Goal: Find specific page/section: Find specific page/section

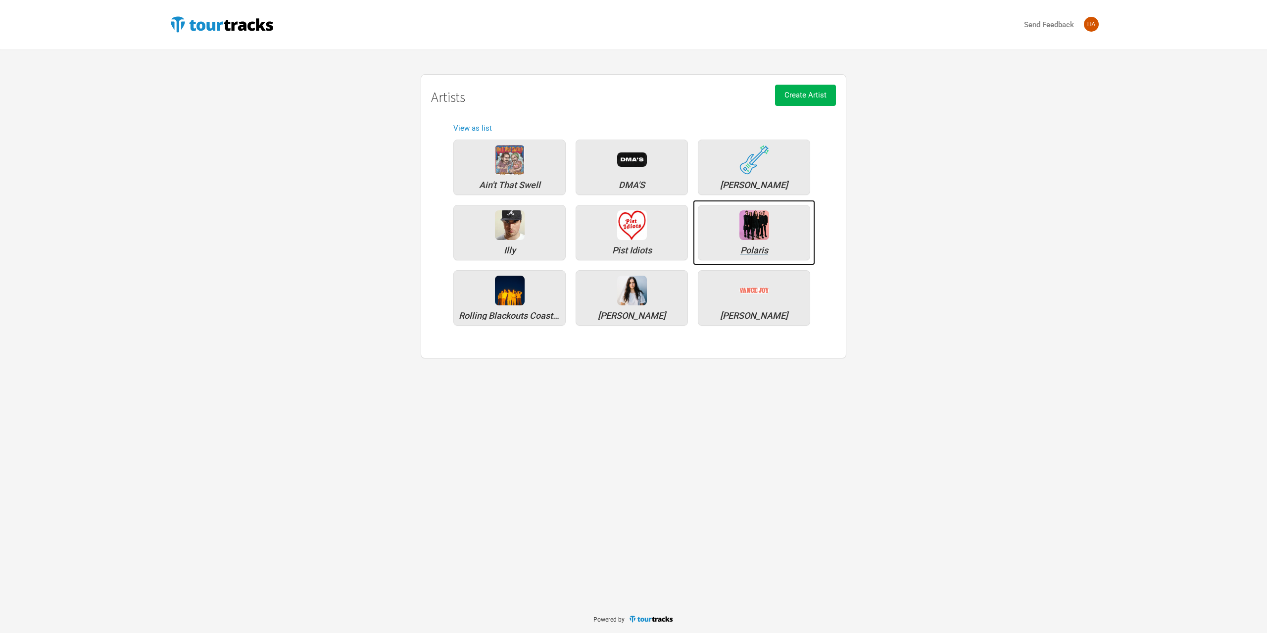
click at [724, 229] on div "Polaris" at bounding box center [754, 232] width 112 height 55
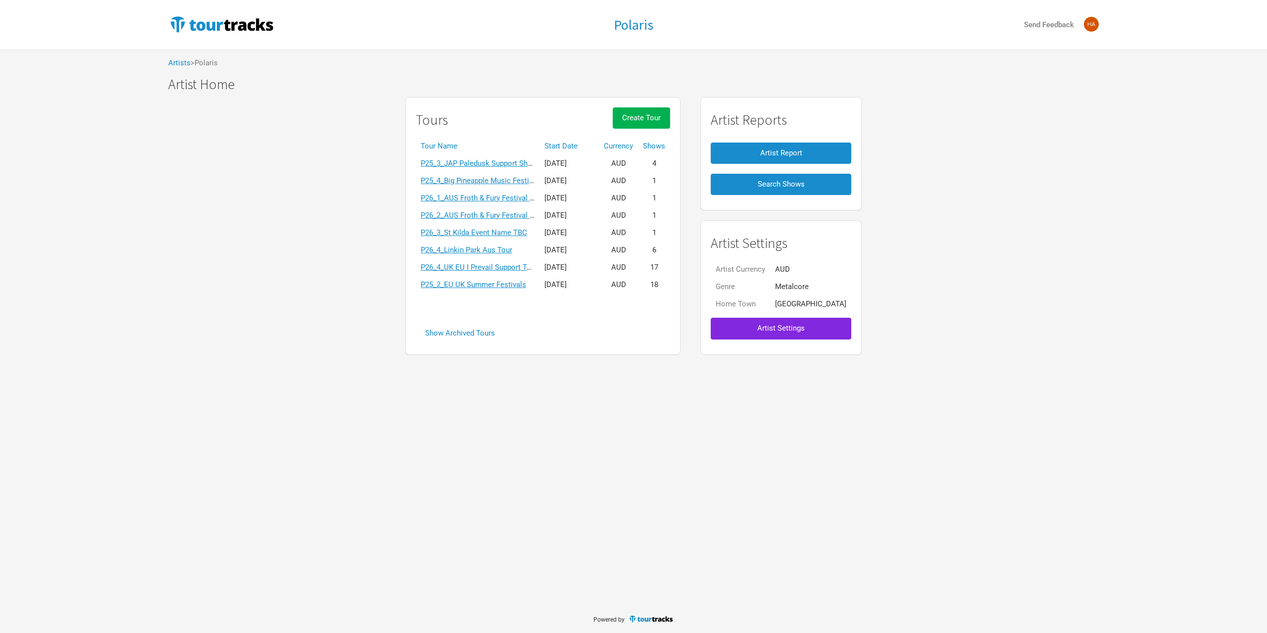
click at [577, 146] on th "Start Date" at bounding box center [568, 146] width 59 height 17
click at [512, 268] on link "P26_4_Linkin Park Aus Tour" at bounding box center [467, 267] width 92 height 9
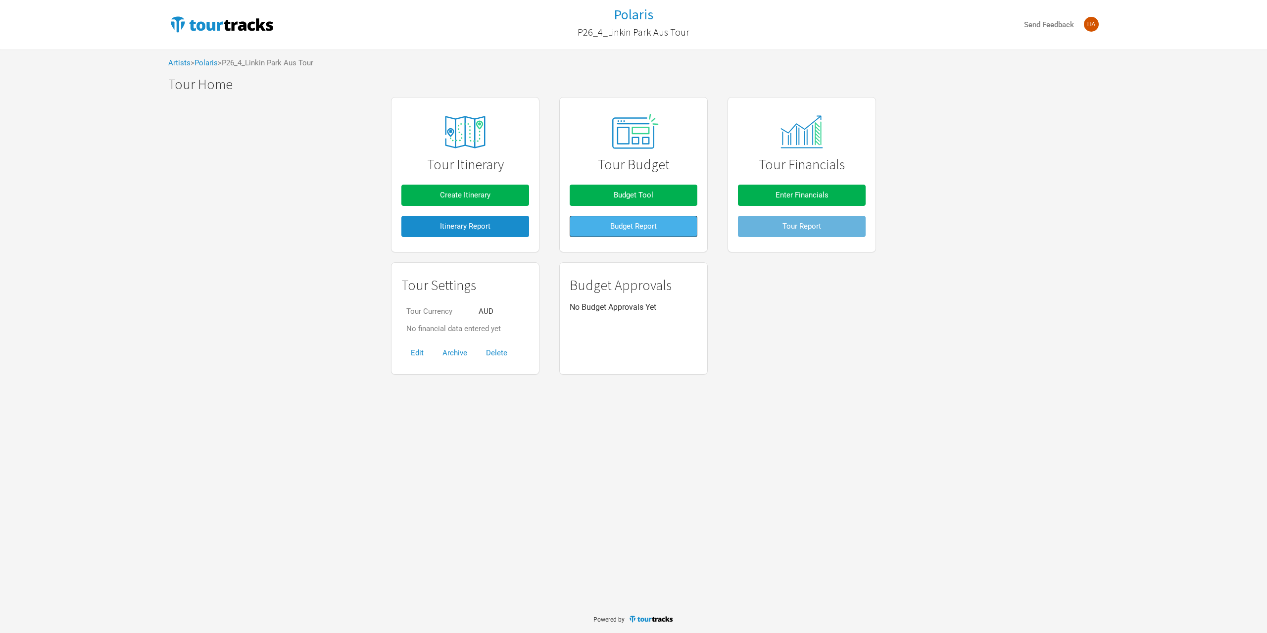
click at [598, 218] on button "Budget Report" at bounding box center [634, 226] width 128 height 21
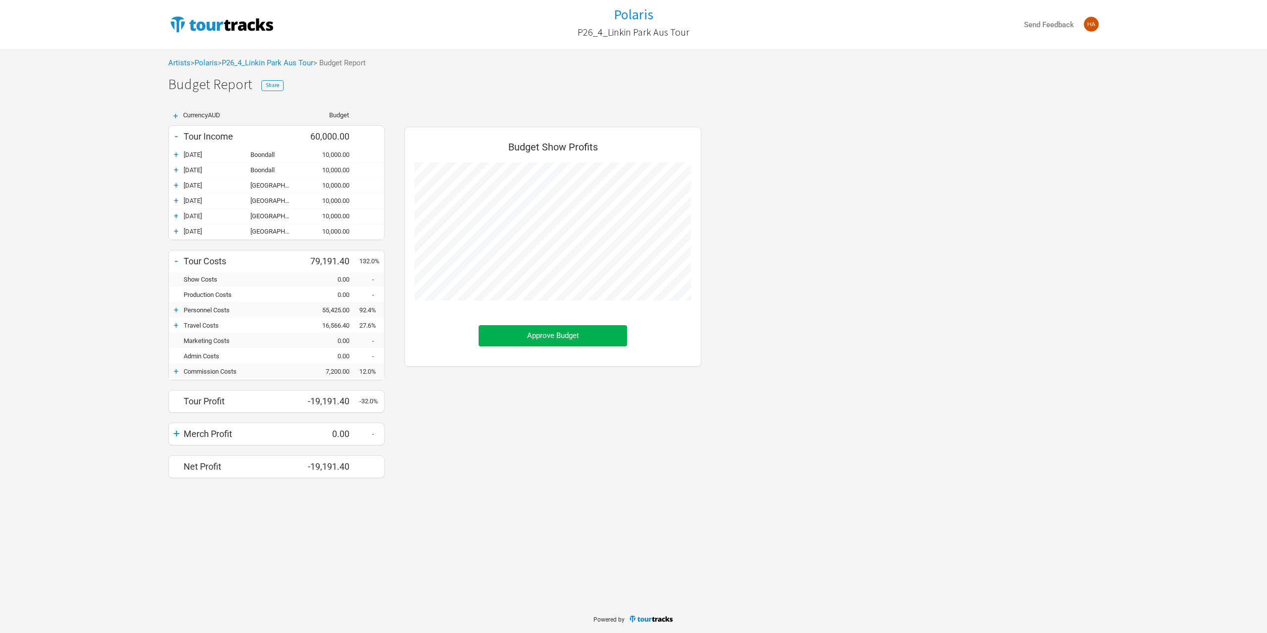
scroll to position [366, 317]
click at [295, 68] on div "Artists > Polaris > P26_4_Linkin Park Aus Tour > Budget Report" at bounding box center [633, 62] width 950 height 27
click at [297, 65] on link "P26_4_Linkin Park Aus Tour" at bounding box center [268, 62] width 92 height 9
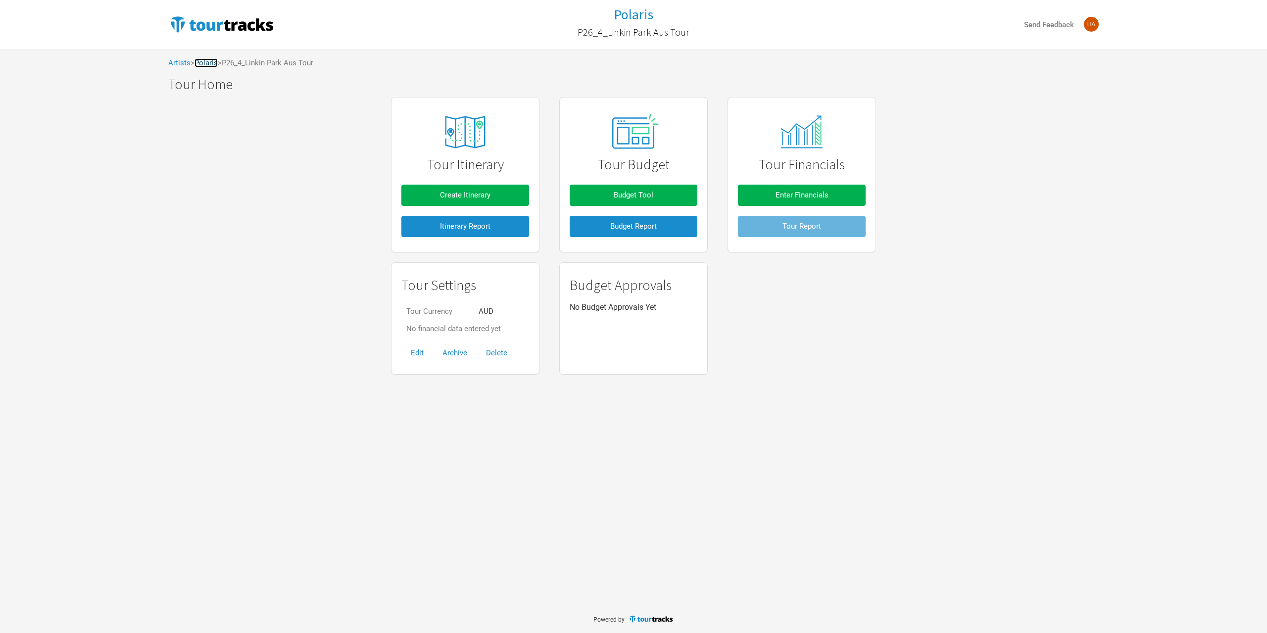
click at [207, 64] on link "Polaris" at bounding box center [205, 62] width 23 height 9
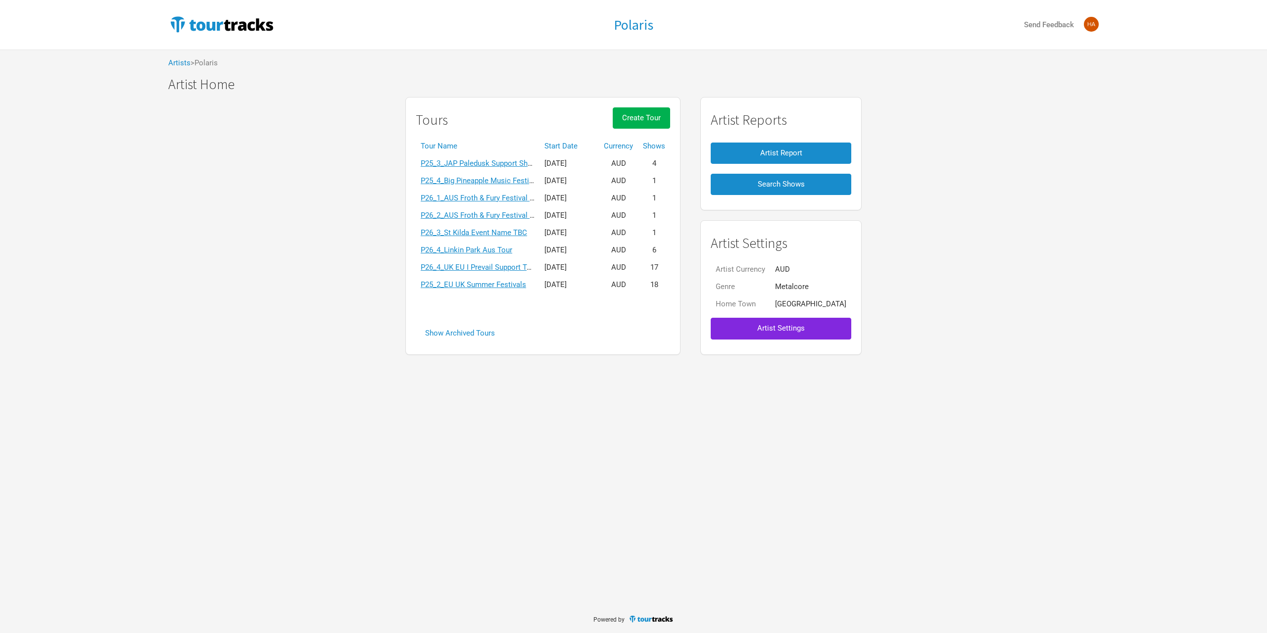
click at [587, 151] on th "Start Date" at bounding box center [568, 146] width 59 height 17
click at [586, 147] on th "Start Date ▼" at bounding box center [568, 146] width 59 height 17
click at [572, 144] on th "Start Date ▲" at bounding box center [568, 146] width 59 height 17
click at [488, 202] on link "P25_4_Big Pineapple Music Festival" at bounding box center [480, 197] width 118 height 9
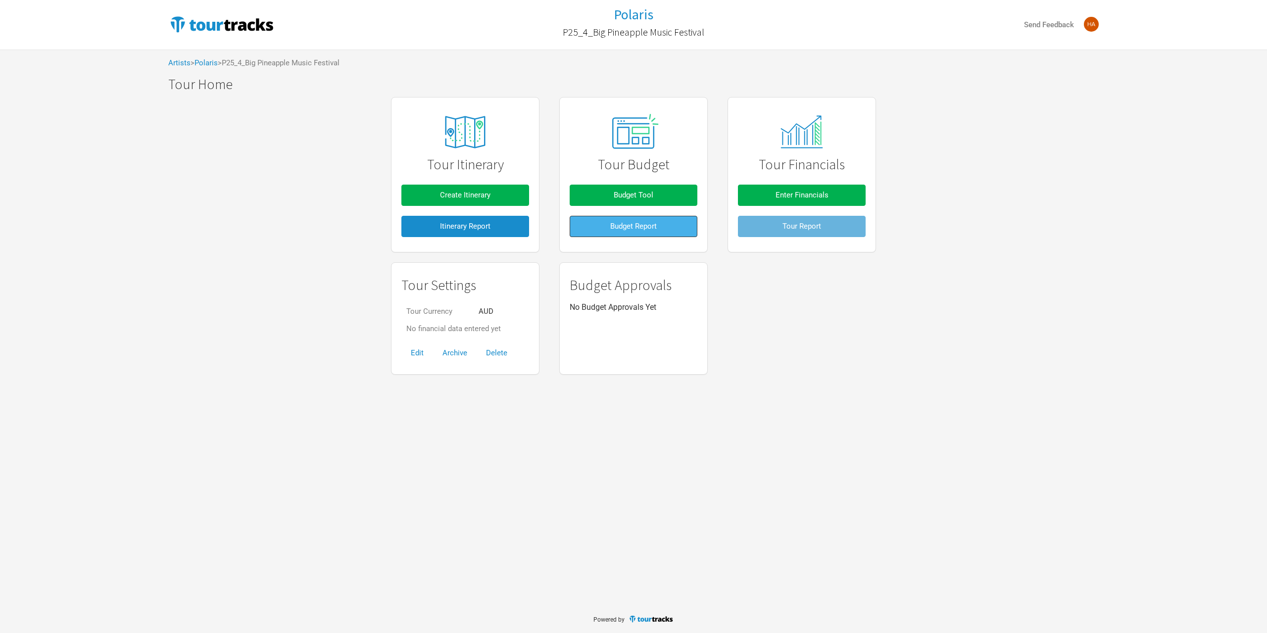
click at [609, 227] on button "Budget Report" at bounding box center [634, 226] width 128 height 21
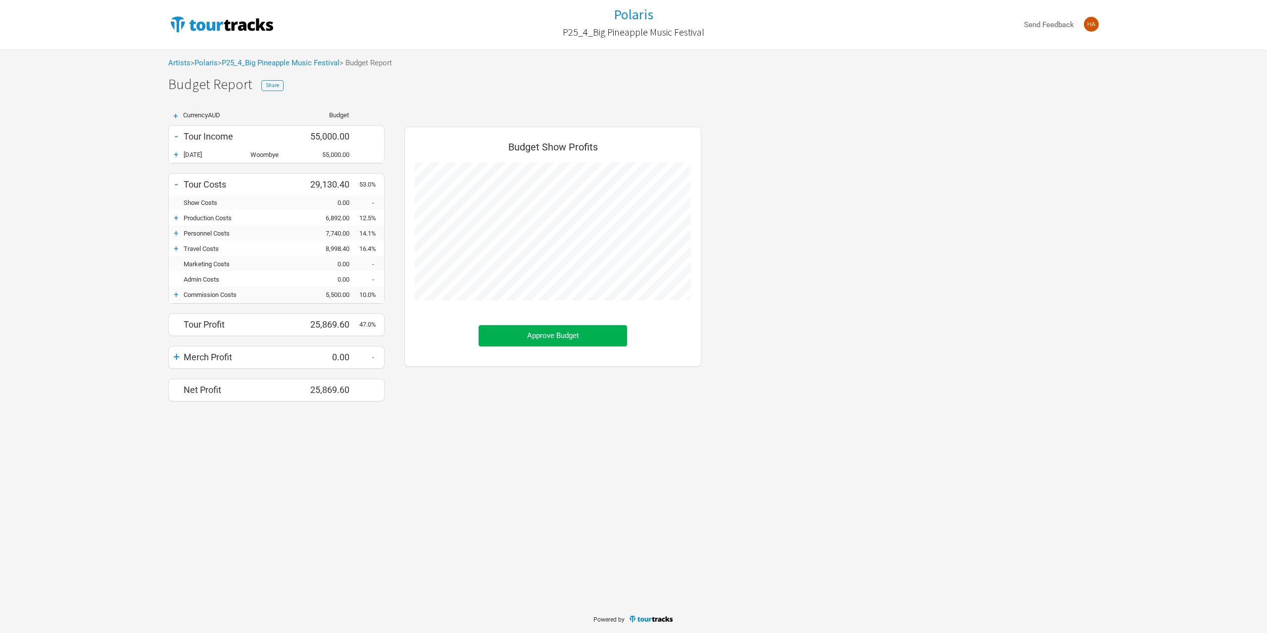
scroll to position [289, 317]
click at [177, 295] on div "+" at bounding box center [176, 294] width 15 height 10
click at [253, 67] on link "P25_4_Big Pineapple Music Festival" at bounding box center [281, 62] width 118 height 9
